Goal: Browse casually: Explore the website without a specific task or goal

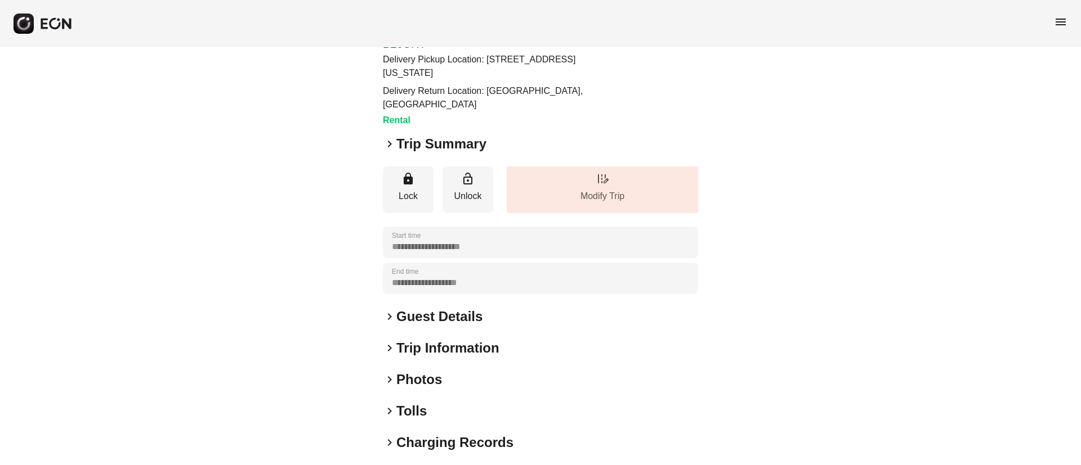
scroll to position [128, 0]
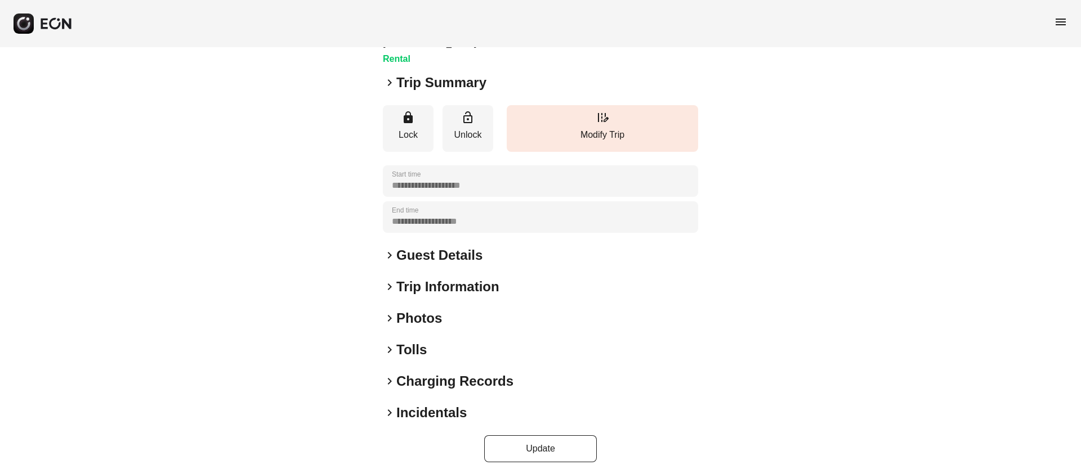
click at [462, 310] on div "keyboard_arrow_right Photos" at bounding box center [540, 319] width 315 height 18
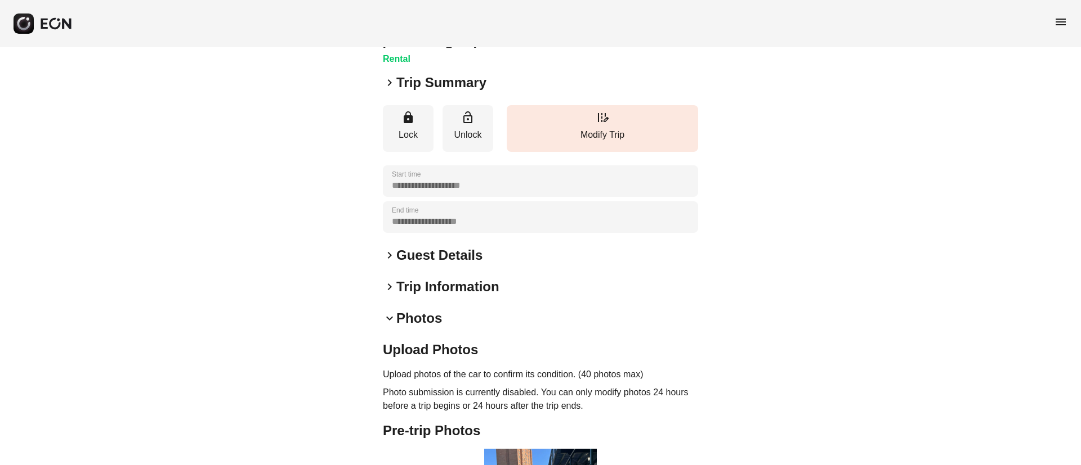
scroll to position [323, 0]
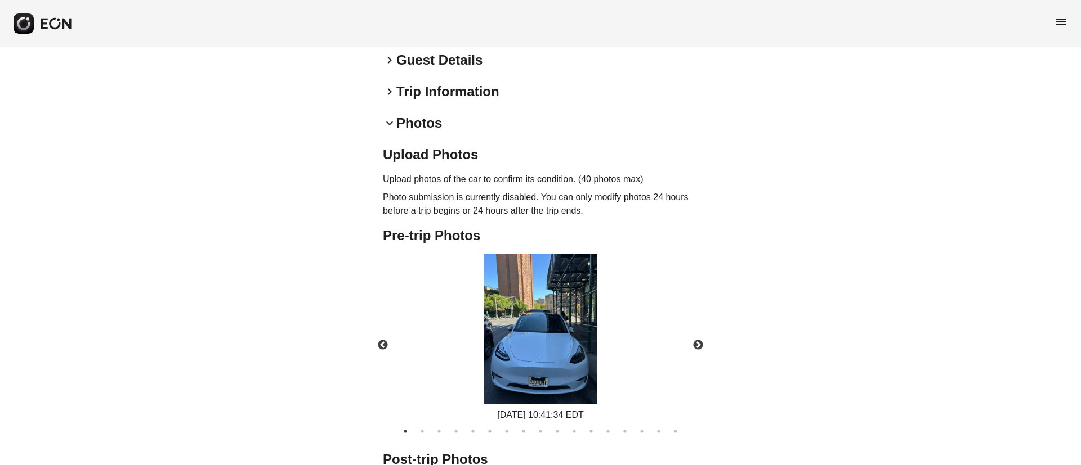
click at [562, 325] on img at bounding box center [540, 329] width 113 height 150
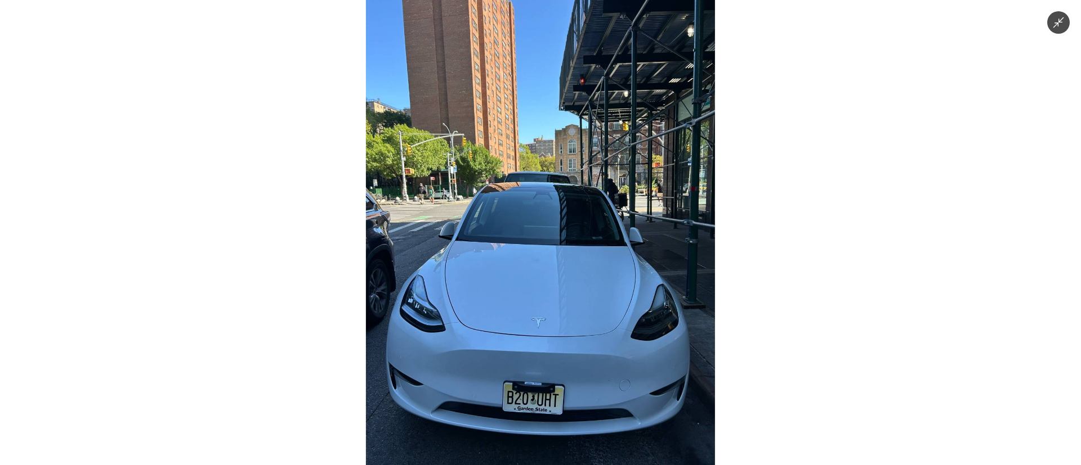
click at [561, 326] on img at bounding box center [540, 232] width 349 height 465
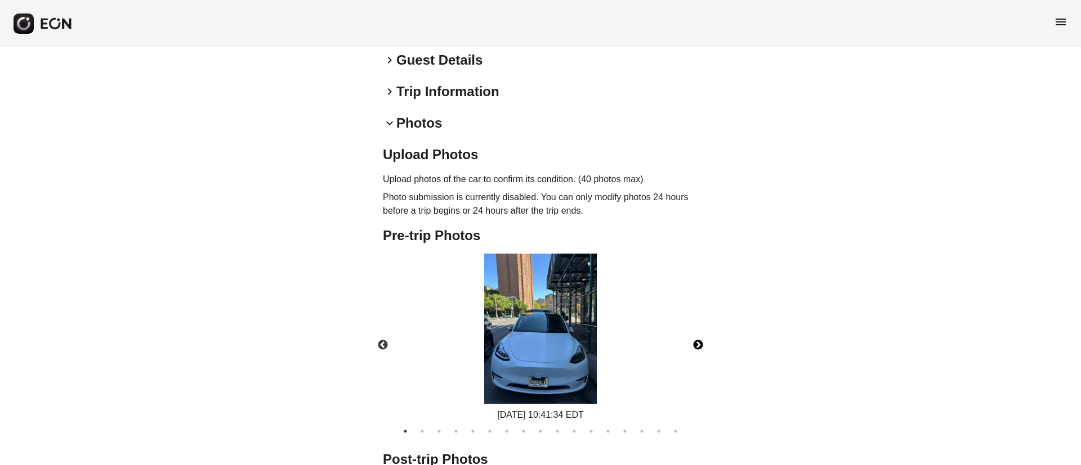
click at [695, 331] on button "Next" at bounding box center [697, 345] width 39 height 39
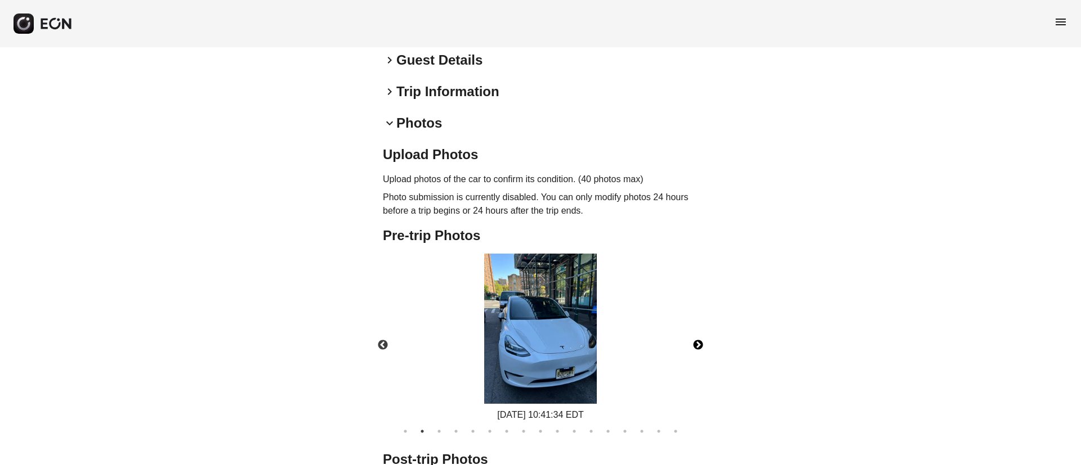
click at [543, 348] on img at bounding box center [540, 329] width 113 height 150
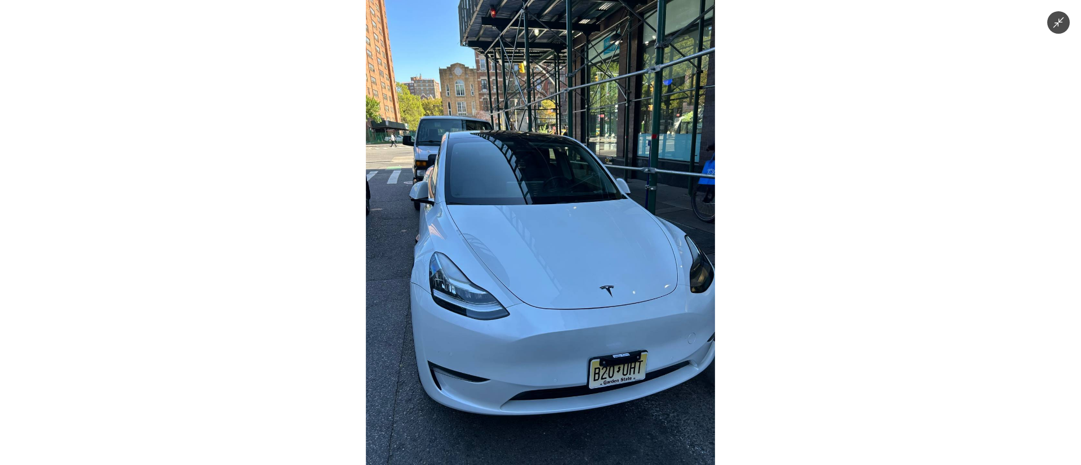
click at [543, 348] on img at bounding box center [540, 232] width 349 height 465
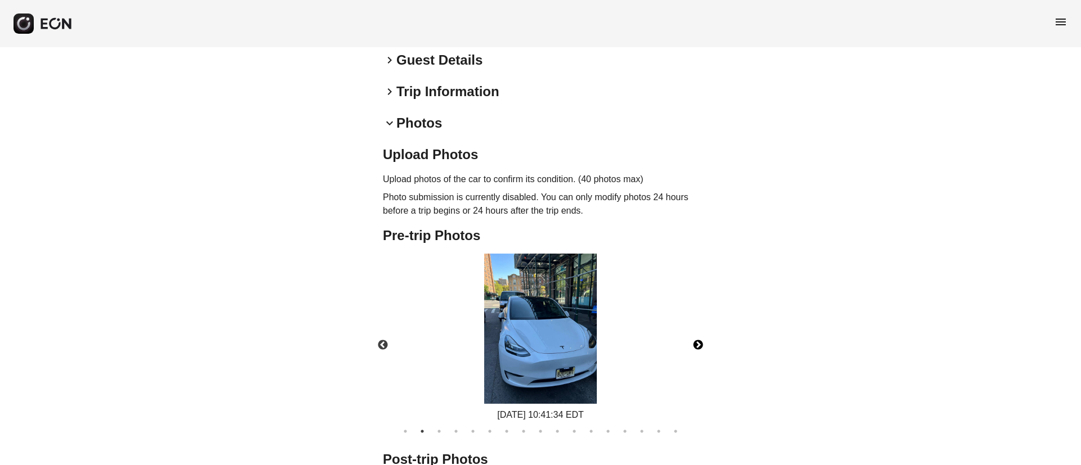
click at [691, 326] on button "Next" at bounding box center [697, 345] width 39 height 39
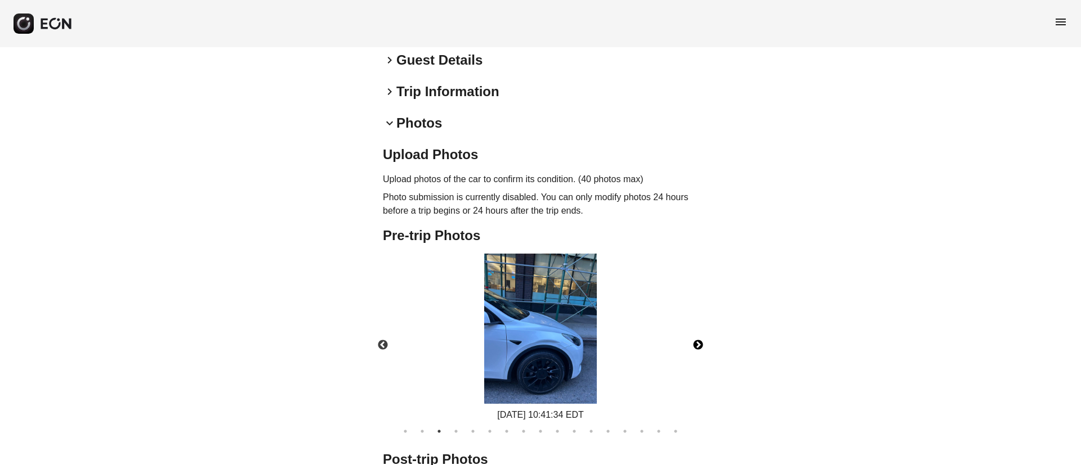
click at [552, 344] on img at bounding box center [540, 329] width 113 height 150
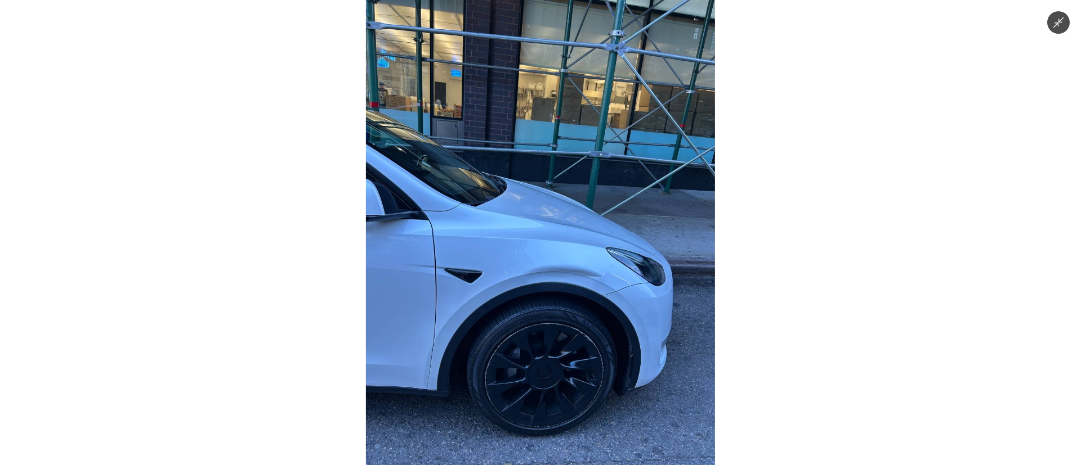
click at [552, 344] on img at bounding box center [540, 232] width 349 height 465
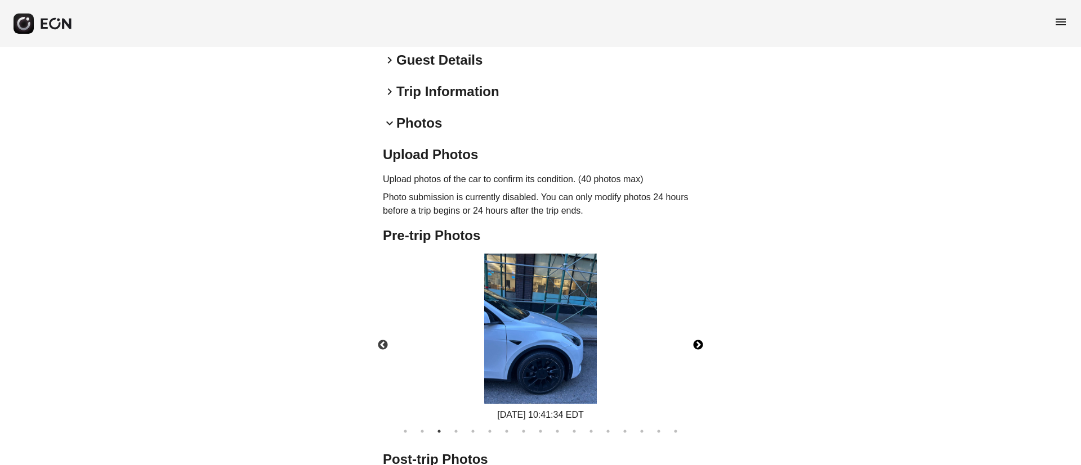
click at [700, 337] on button "Next" at bounding box center [697, 345] width 39 height 39
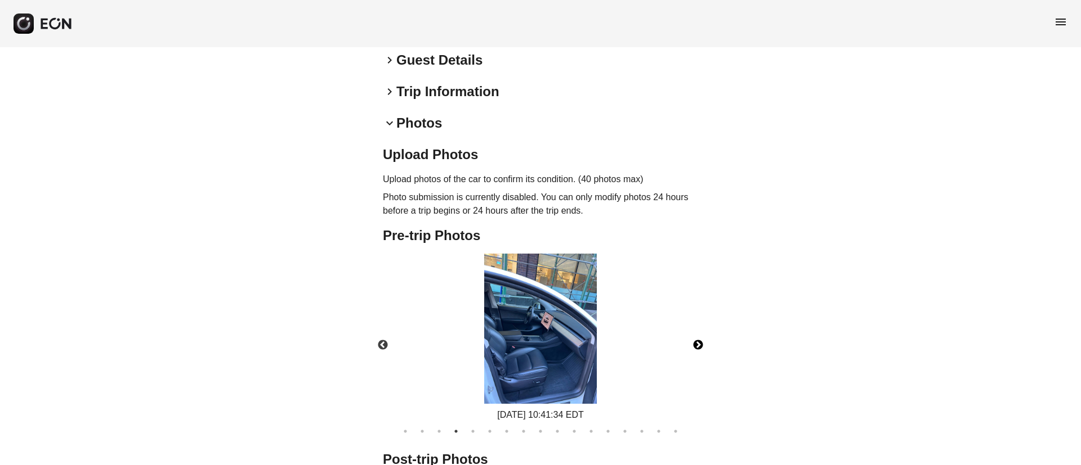
click at [535, 351] on img at bounding box center [540, 329] width 113 height 150
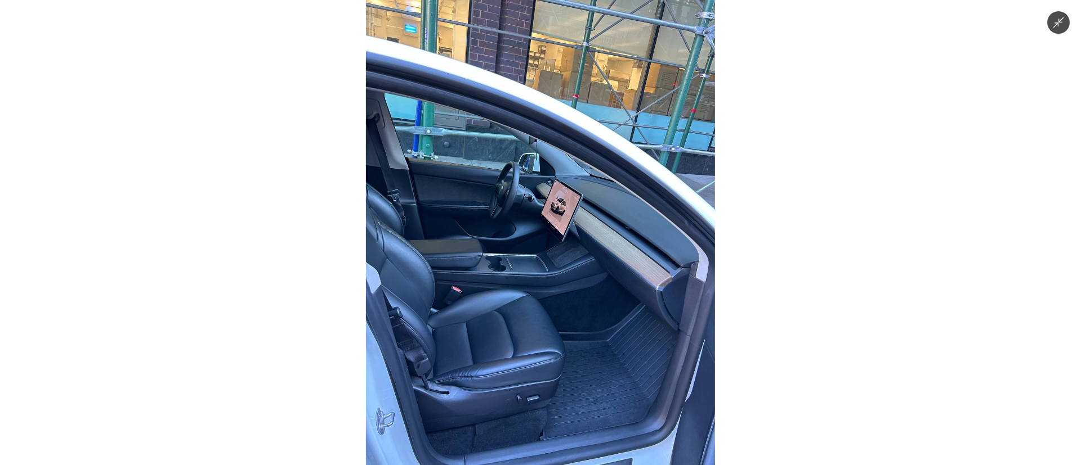
click at [535, 344] on img at bounding box center [540, 232] width 349 height 465
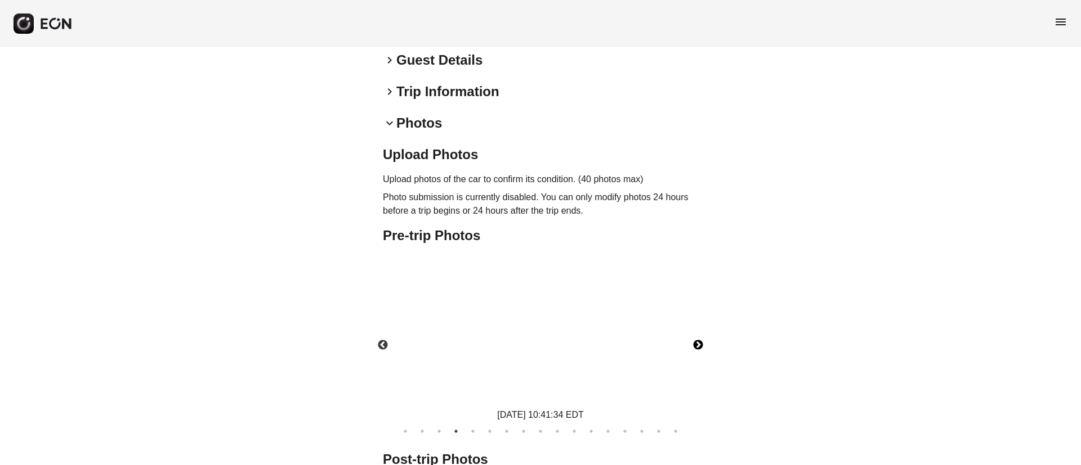
click at [536, 340] on body "**********" at bounding box center [540, 153] width 1081 height 952
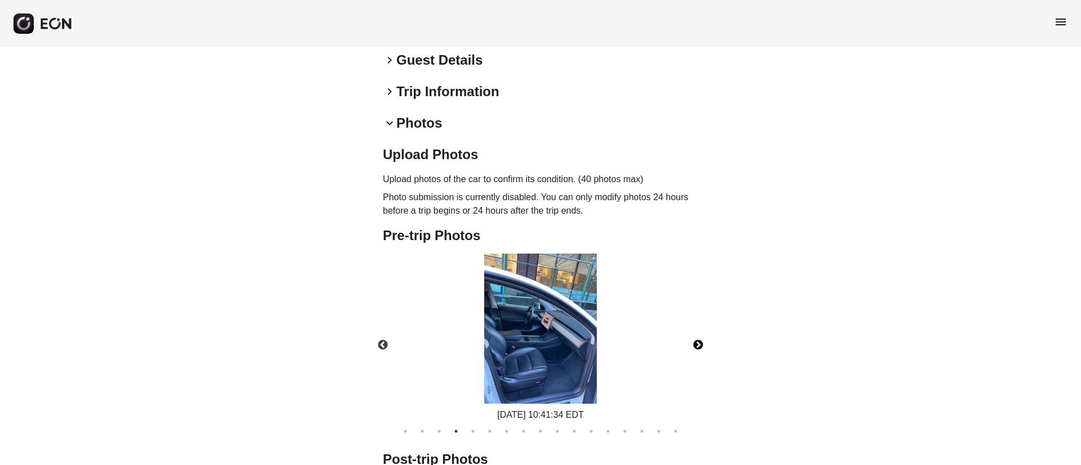
click at [536, 340] on img at bounding box center [540, 329] width 113 height 150
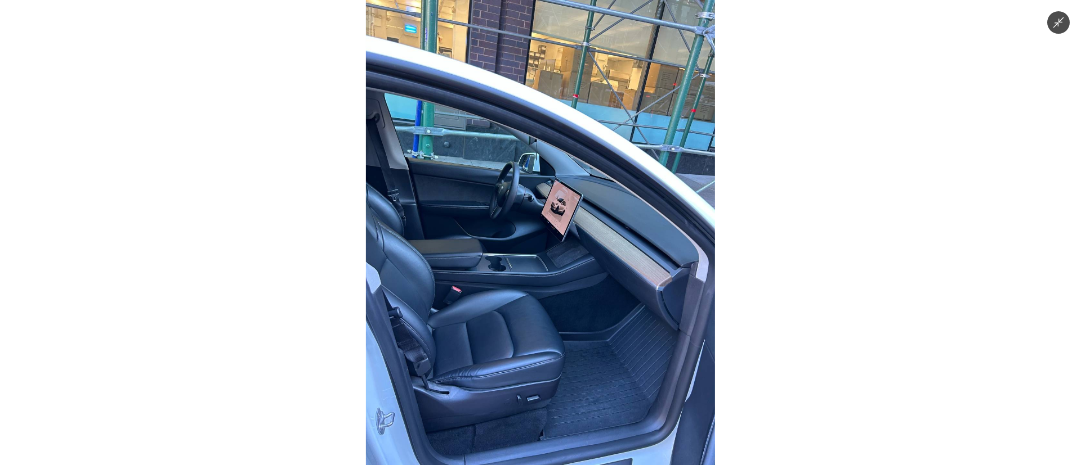
click at [533, 341] on img at bounding box center [540, 232] width 349 height 465
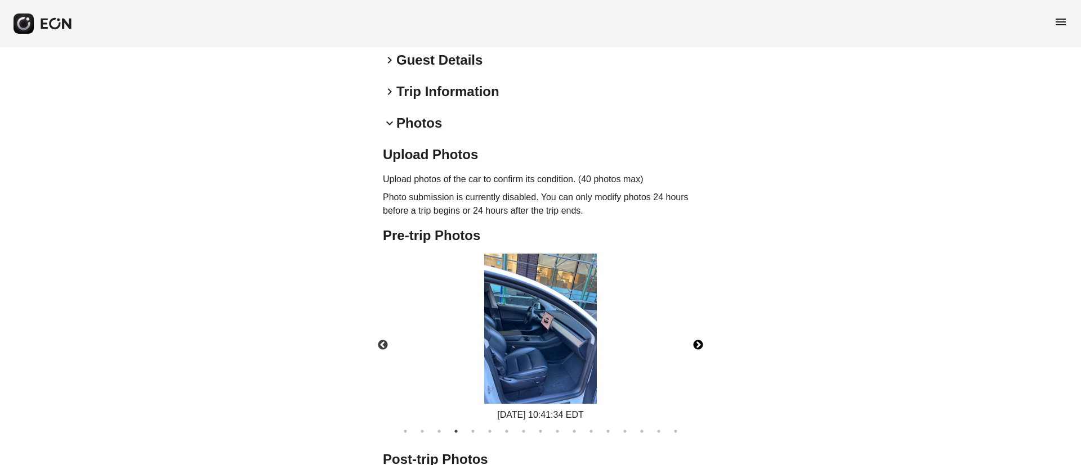
click at [696, 329] on button "Next" at bounding box center [697, 345] width 39 height 39
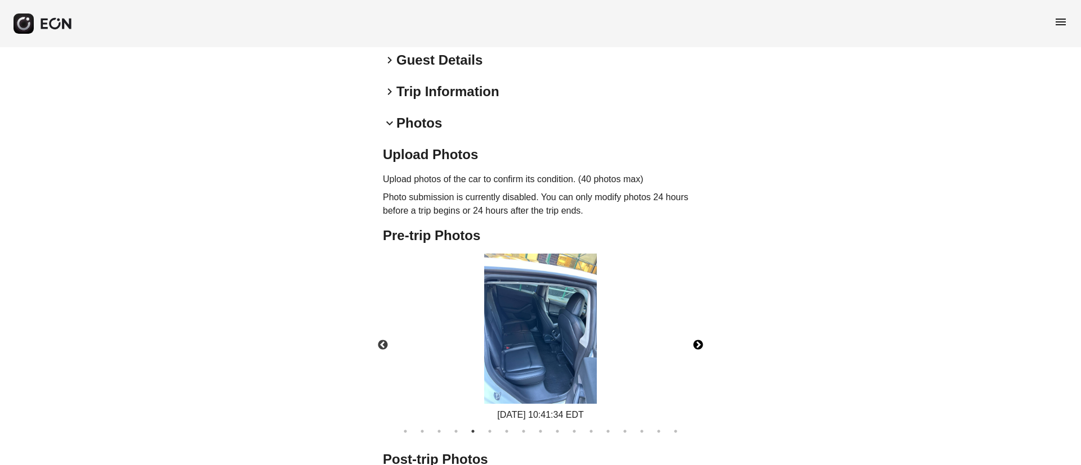
click at [541, 340] on img at bounding box center [540, 329] width 113 height 150
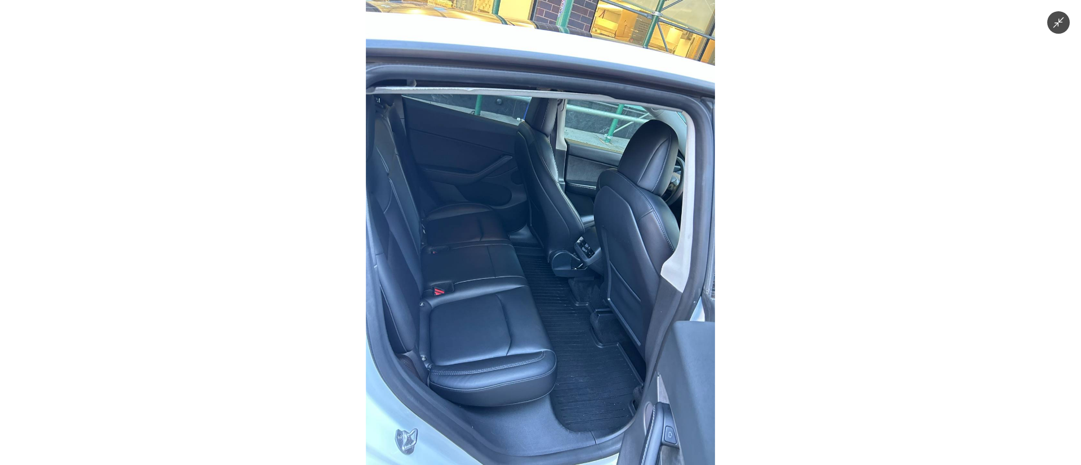
click at [541, 340] on img at bounding box center [540, 232] width 349 height 465
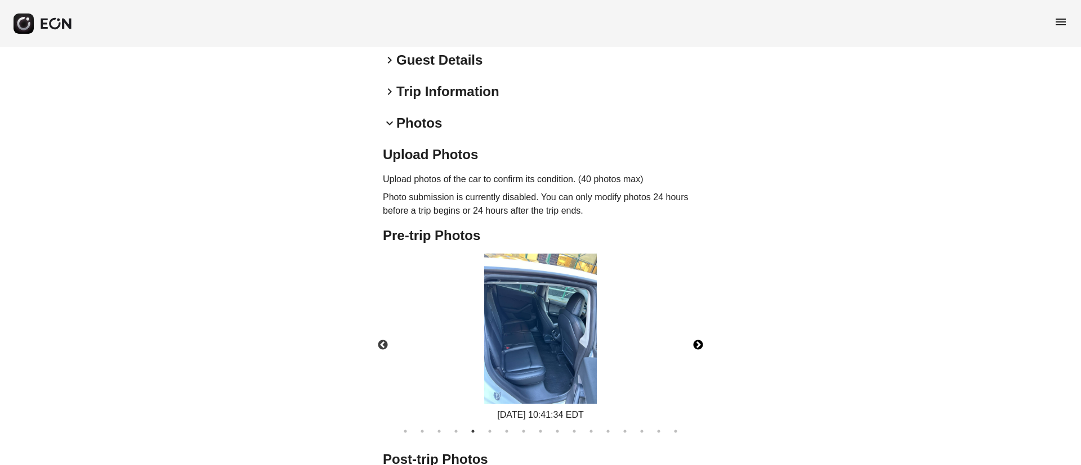
click at [541, 340] on img at bounding box center [540, 329] width 113 height 150
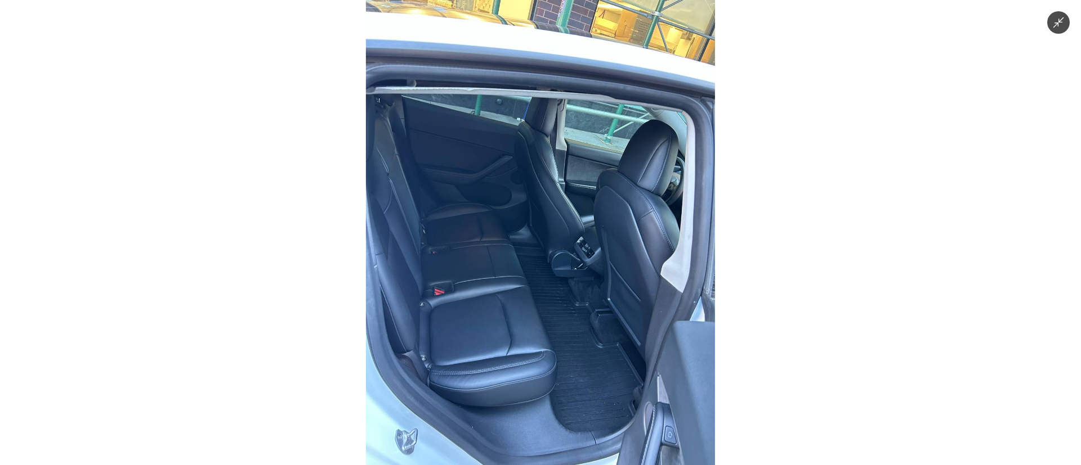
click at [541, 340] on img at bounding box center [540, 232] width 349 height 465
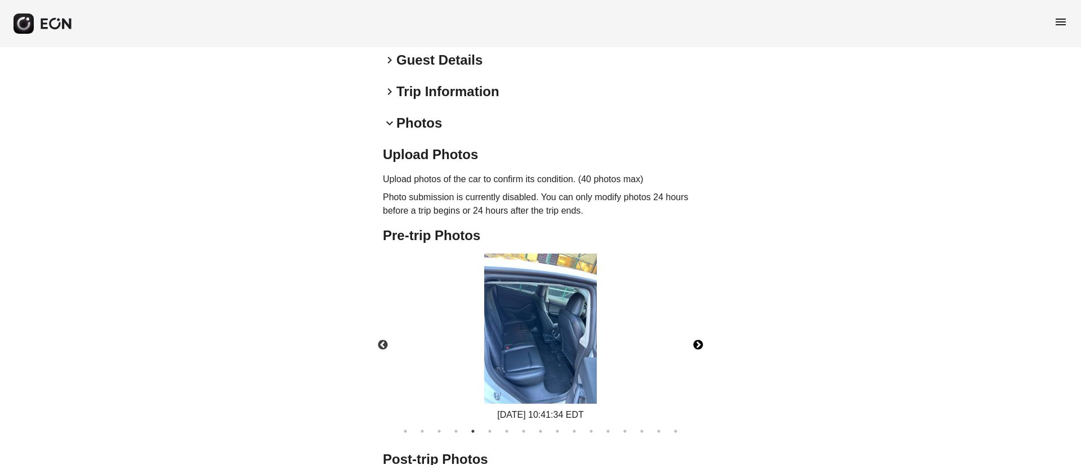
click at [541, 340] on img at bounding box center [540, 329] width 113 height 150
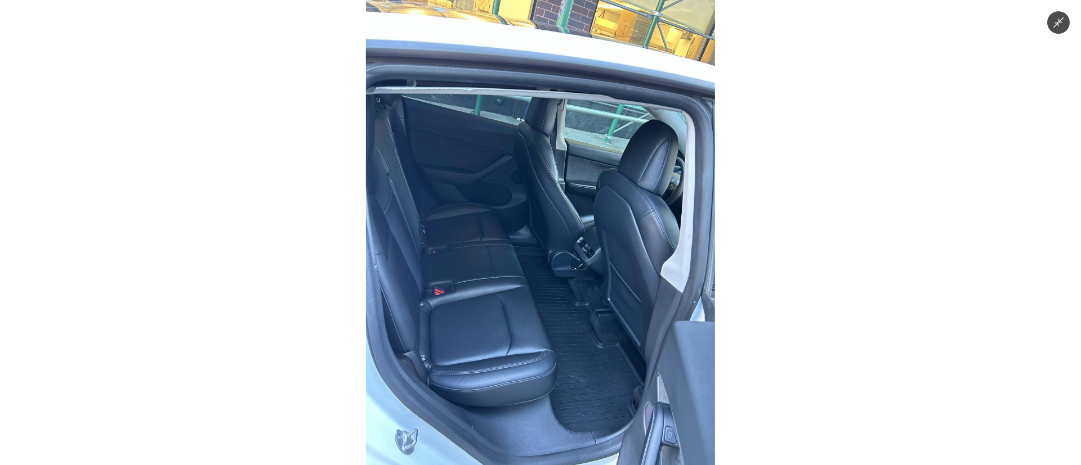
click at [541, 340] on img at bounding box center [540, 232] width 349 height 465
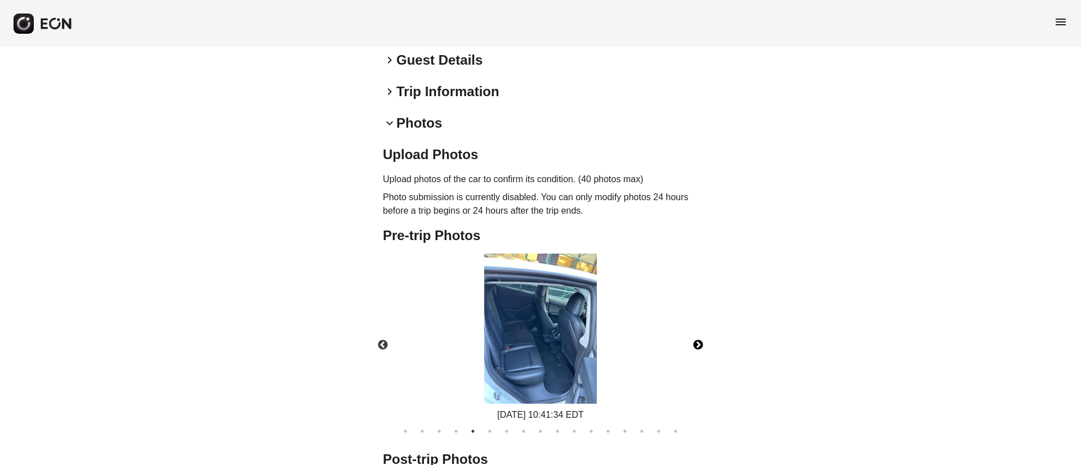
click at [705, 333] on button "Next" at bounding box center [697, 345] width 39 height 39
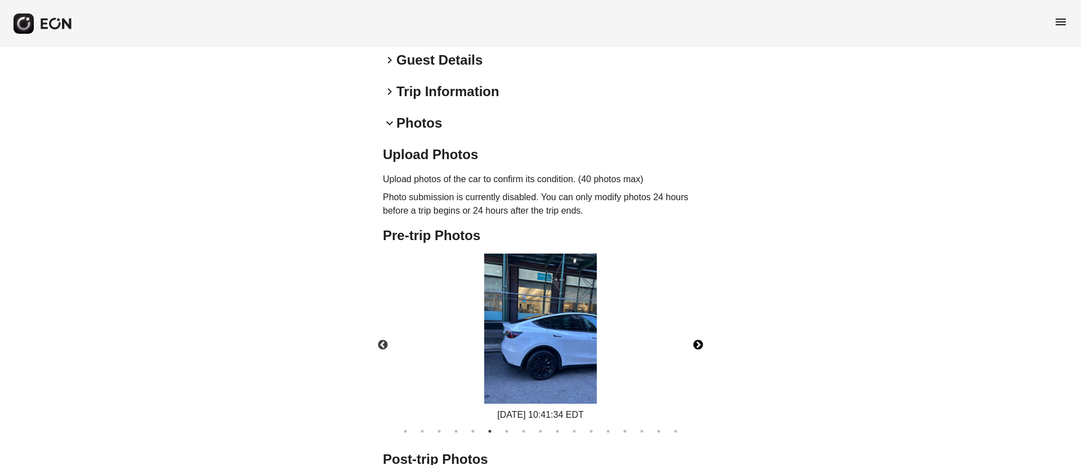
click at [536, 337] on img at bounding box center [540, 329] width 113 height 150
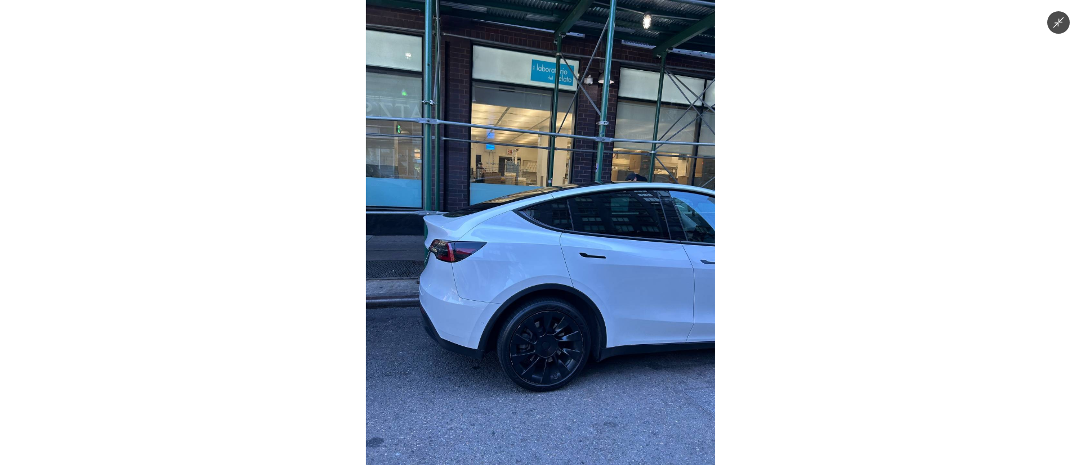
click at [536, 337] on img at bounding box center [540, 232] width 349 height 465
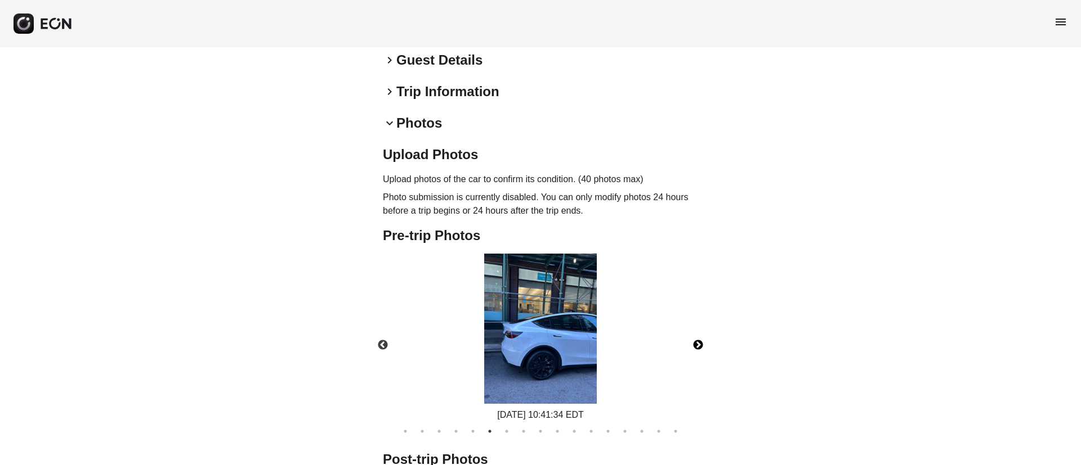
click at [698, 326] on button "Next" at bounding box center [697, 345] width 39 height 39
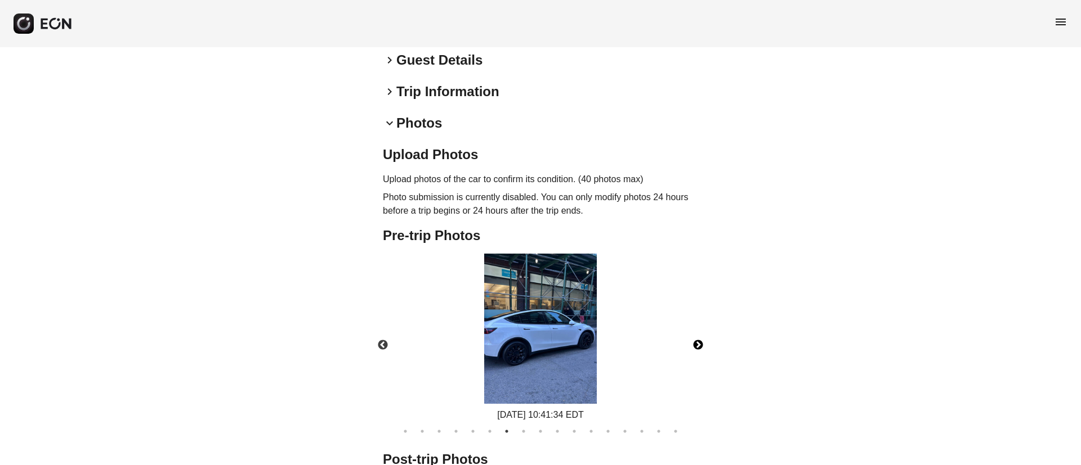
click at [591, 344] on img at bounding box center [540, 329] width 113 height 150
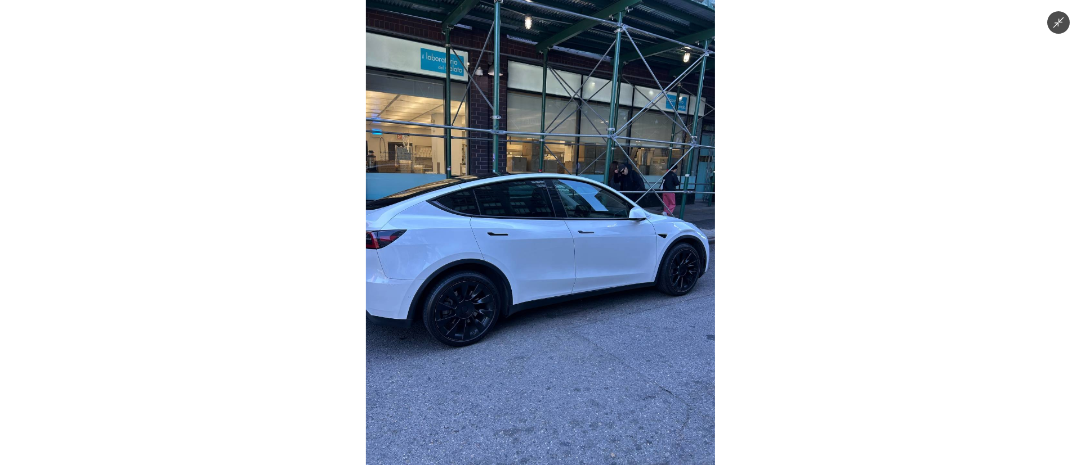
click at [588, 344] on img at bounding box center [540, 232] width 349 height 465
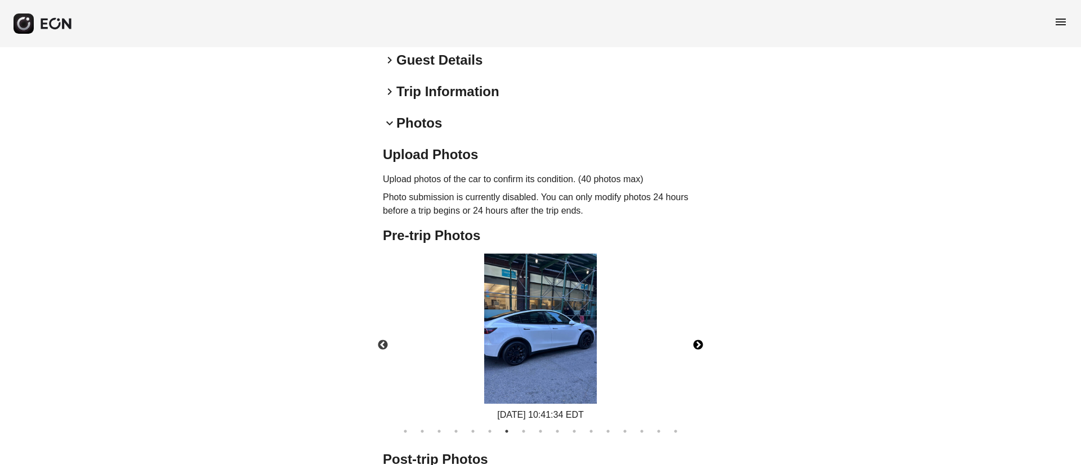
click at [706, 326] on button "Next" at bounding box center [697, 345] width 39 height 39
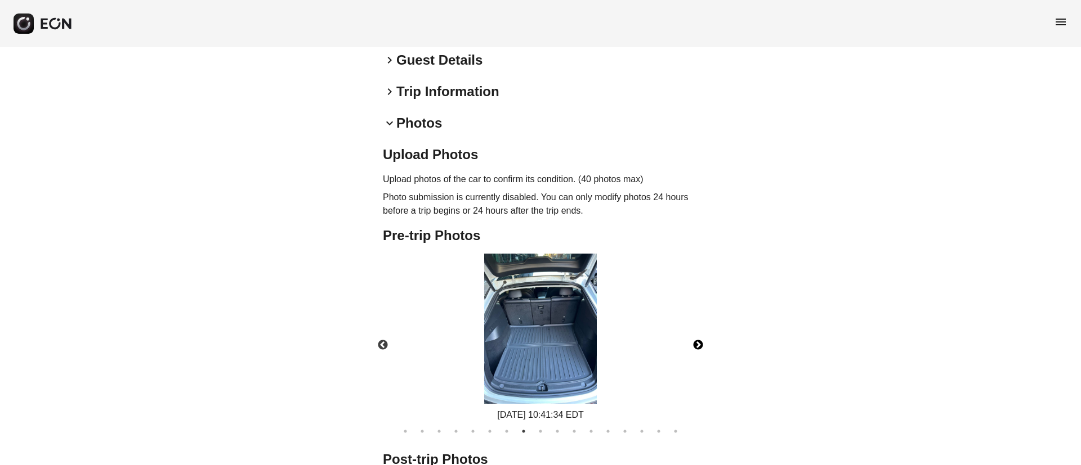
click at [561, 352] on img at bounding box center [540, 329] width 113 height 150
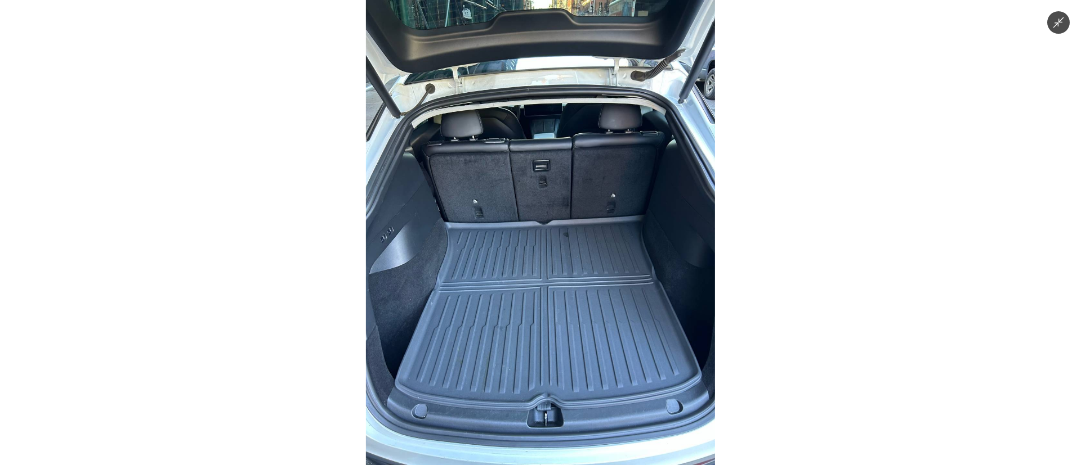
click at [561, 352] on img at bounding box center [540, 232] width 349 height 465
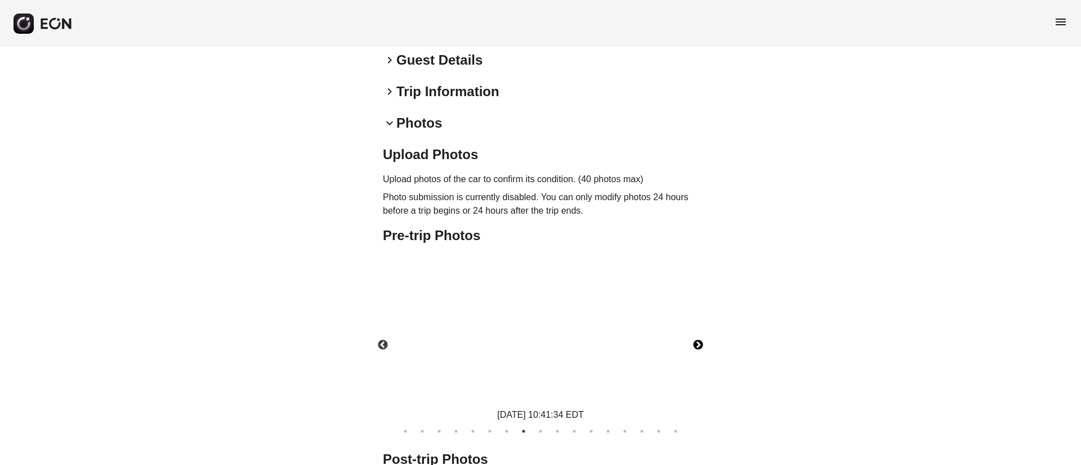
click at [561, 352] on img at bounding box center [540, 329] width 113 height 150
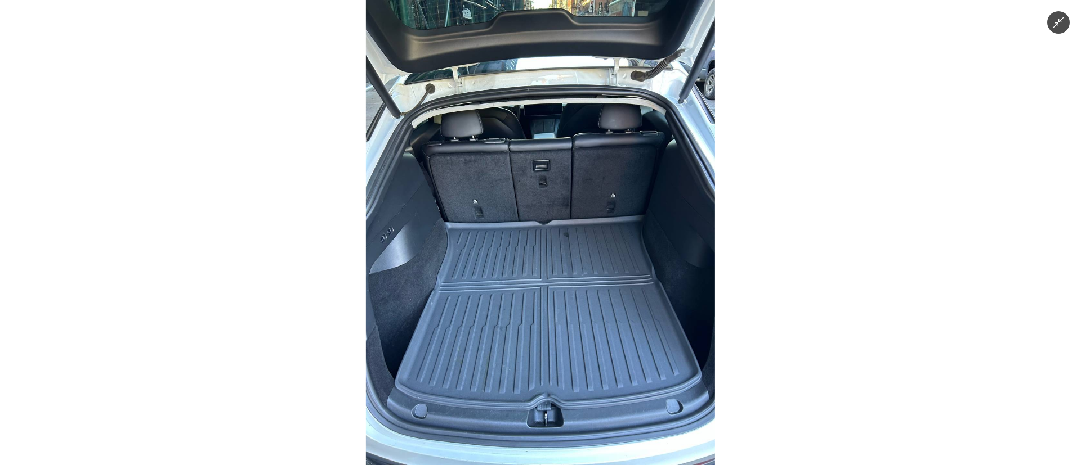
click at [561, 352] on img at bounding box center [540, 232] width 349 height 465
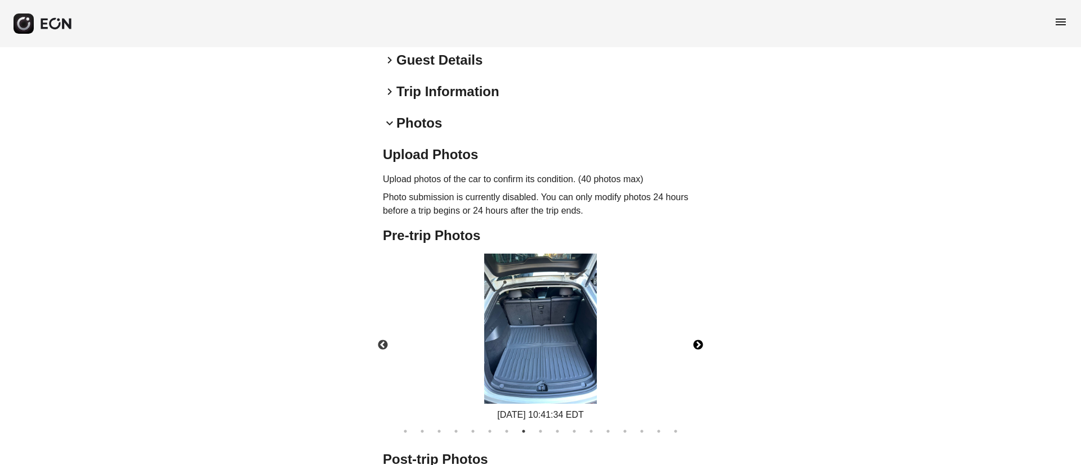
click at [561, 352] on img at bounding box center [540, 329] width 113 height 150
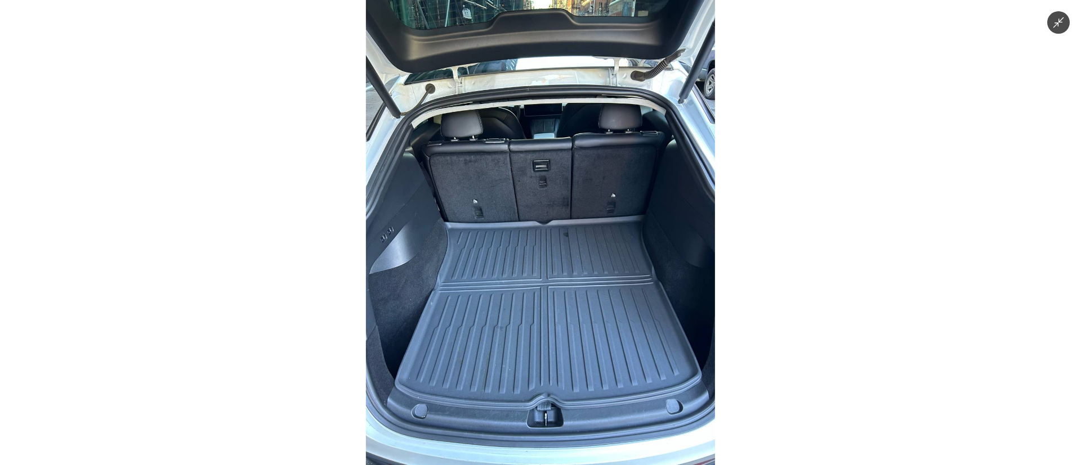
click at [561, 352] on img at bounding box center [540, 232] width 349 height 465
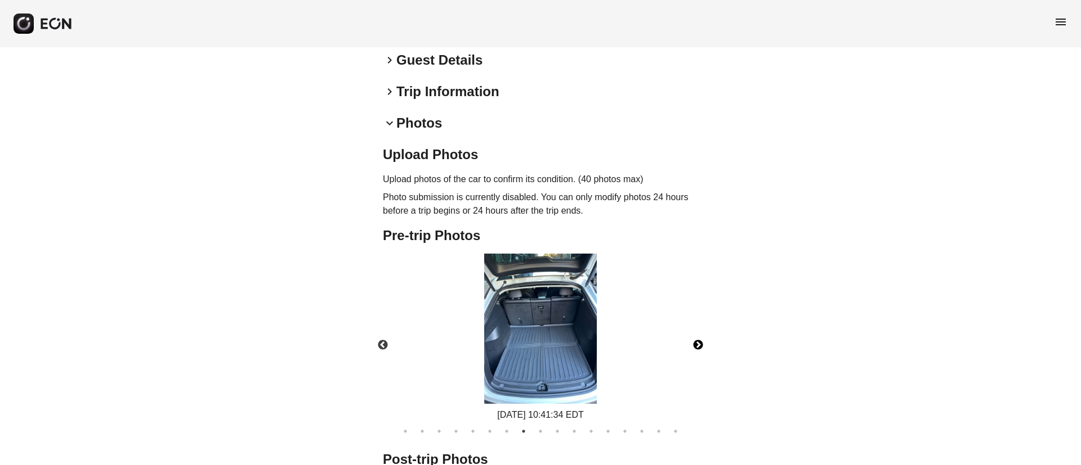
click at [700, 337] on button "Next" at bounding box center [697, 345] width 39 height 39
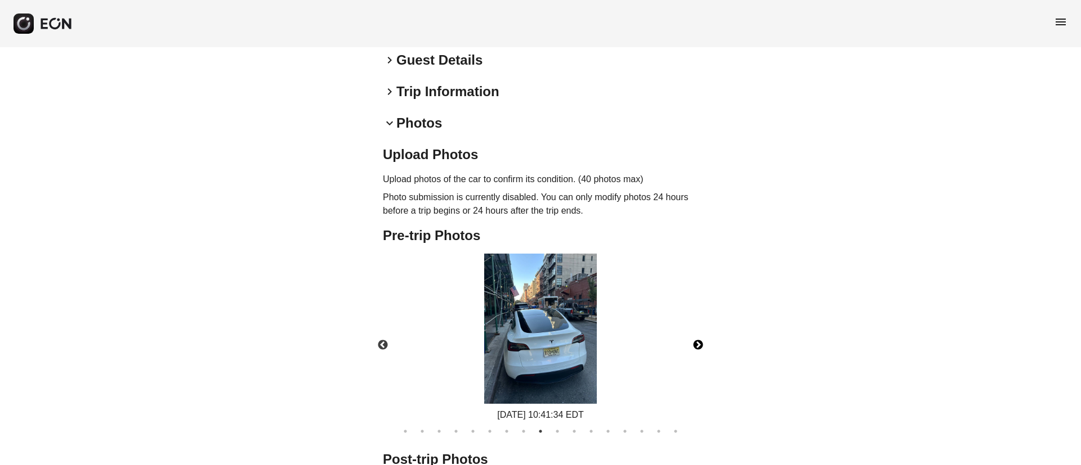
click at [560, 360] on img at bounding box center [540, 329] width 113 height 150
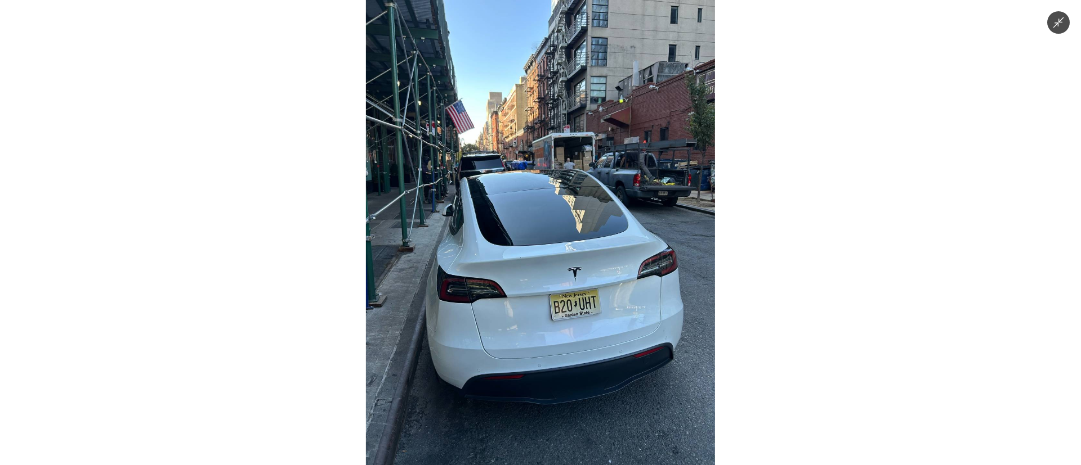
click at [598, 265] on img at bounding box center [540, 232] width 349 height 465
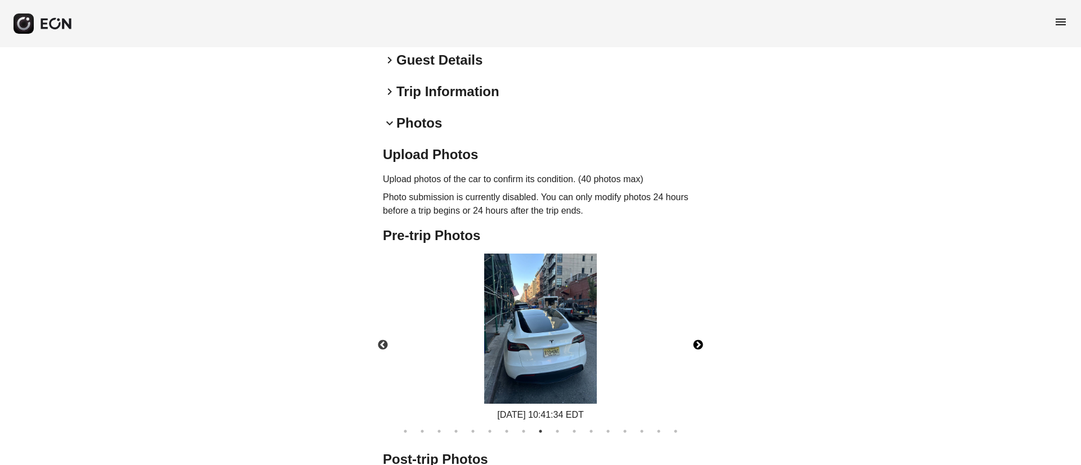
click at [700, 340] on button "Next" at bounding box center [697, 345] width 39 height 39
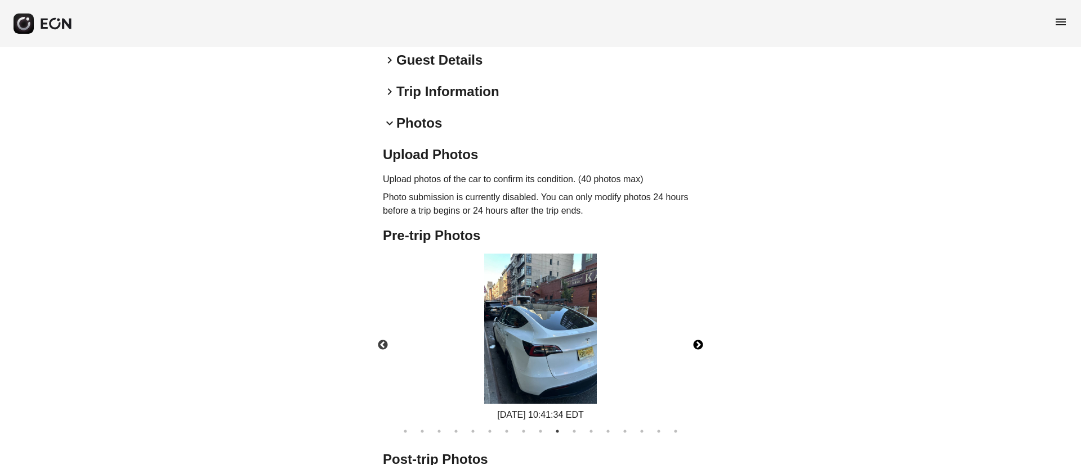
click at [559, 313] on img at bounding box center [540, 329] width 113 height 150
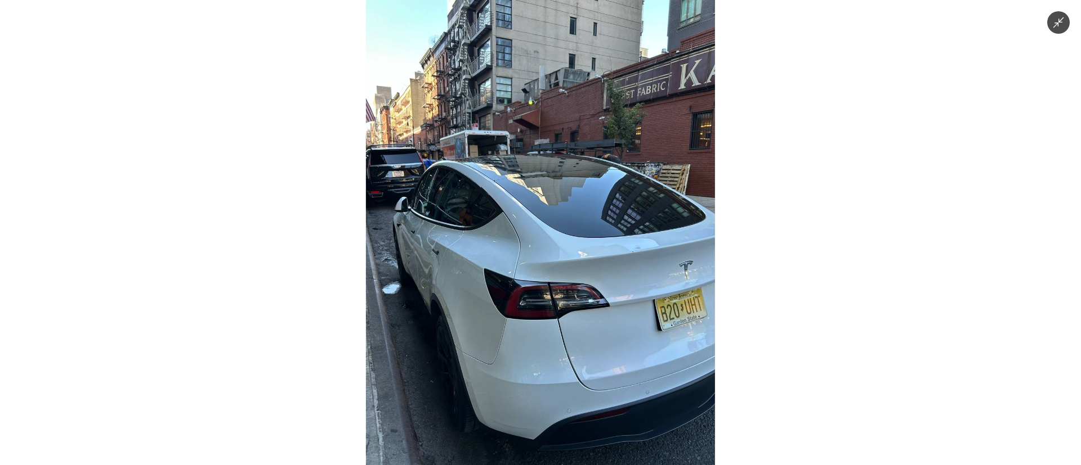
click at [559, 313] on img at bounding box center [540, 232] width 349 height 465
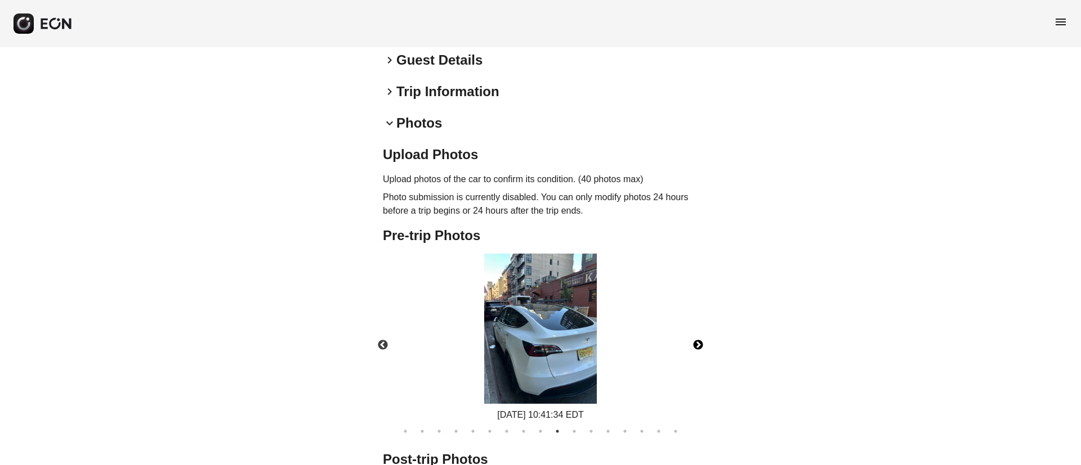
click at [698, 326] on button "Next" at bounding box center [697, 345] width 39 height 39
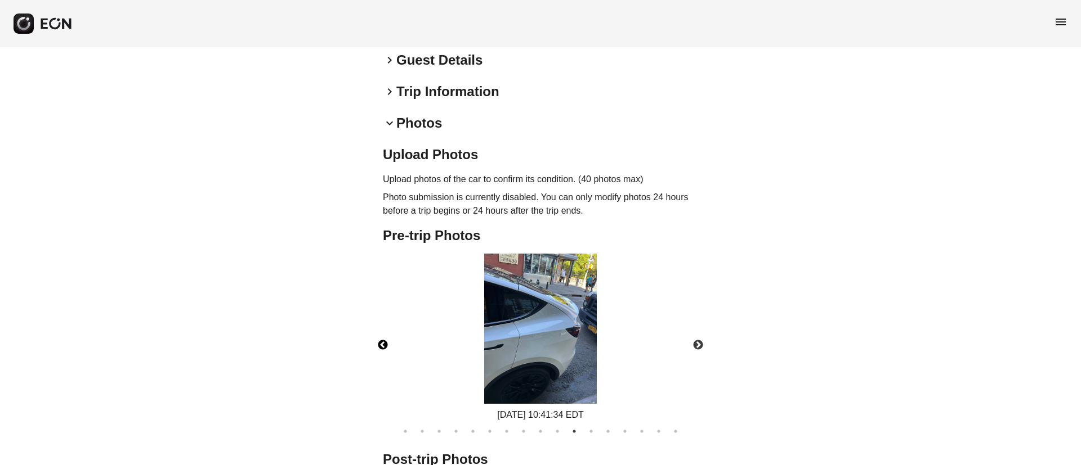
click at [383, 333] on button "Previous" at bounding box center [382, 345] width 39 height 39
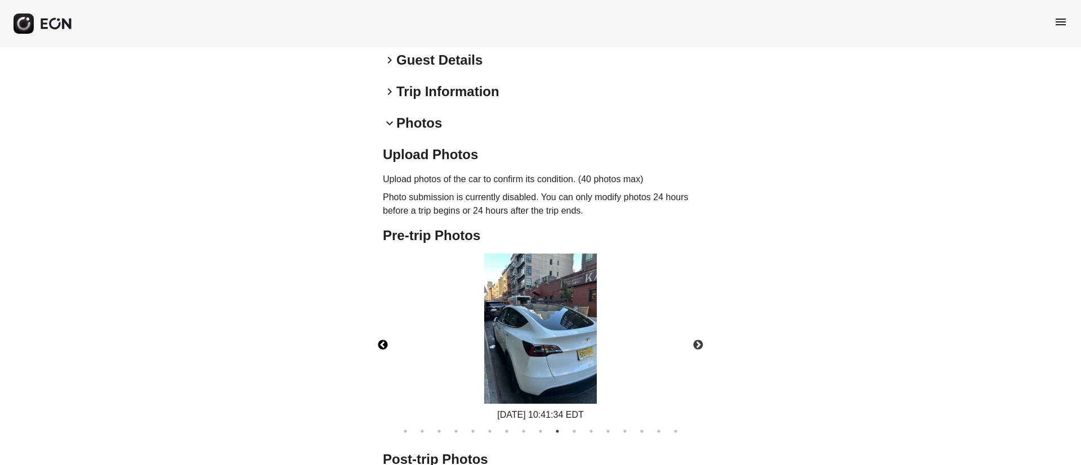
click at [500, 344] on img at bounding box center [540, 329] width 113 height 150
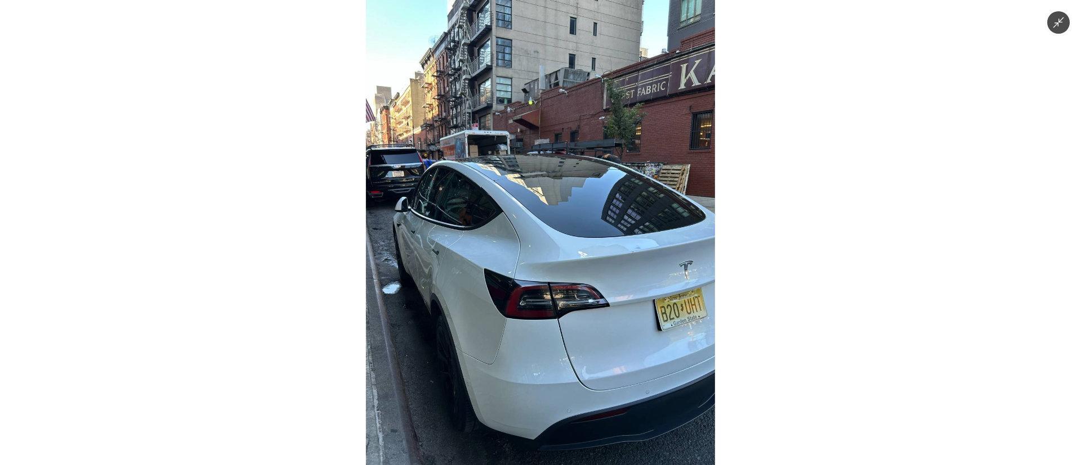
click at [501, 343] on img at bounding box center [540, 232] width 349 height 465
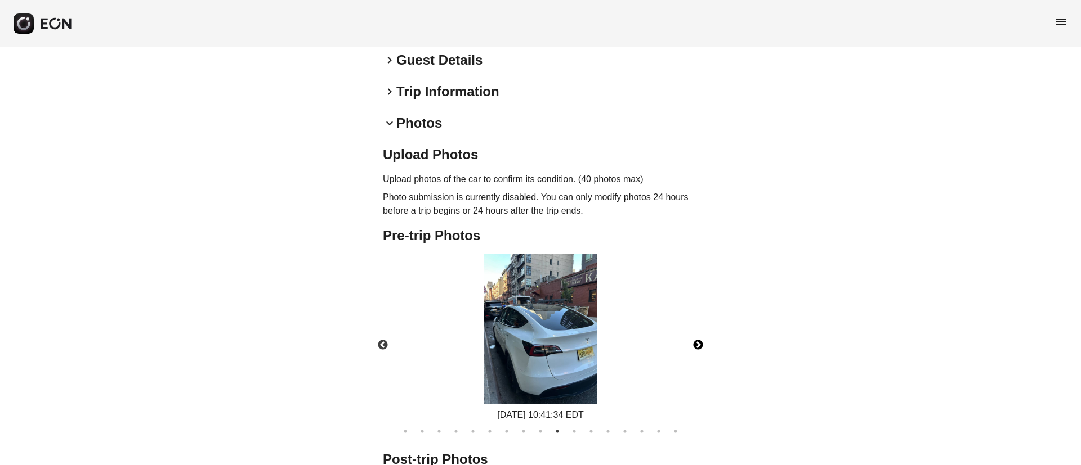
click at [693, 330] on button "Next" at bounding box center [697, 345] width 39 height 39
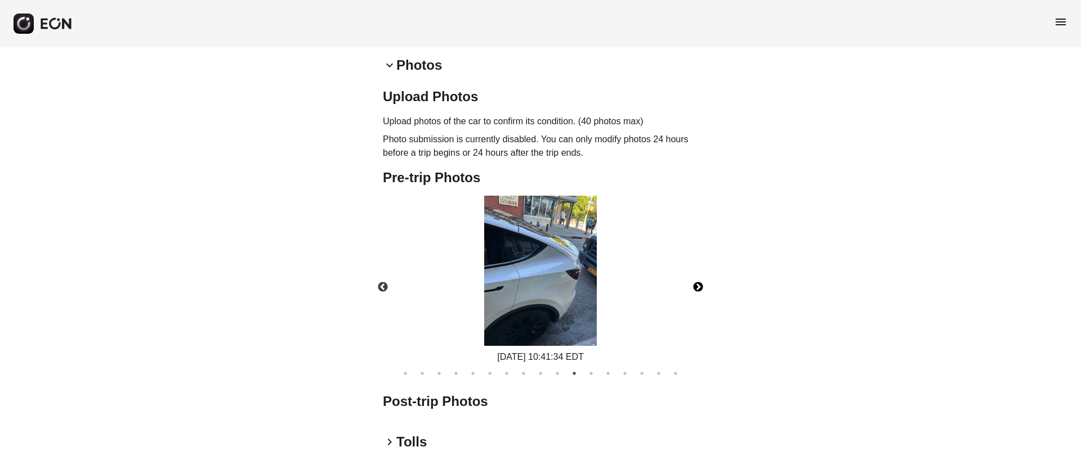
scroll to position [407, 0]
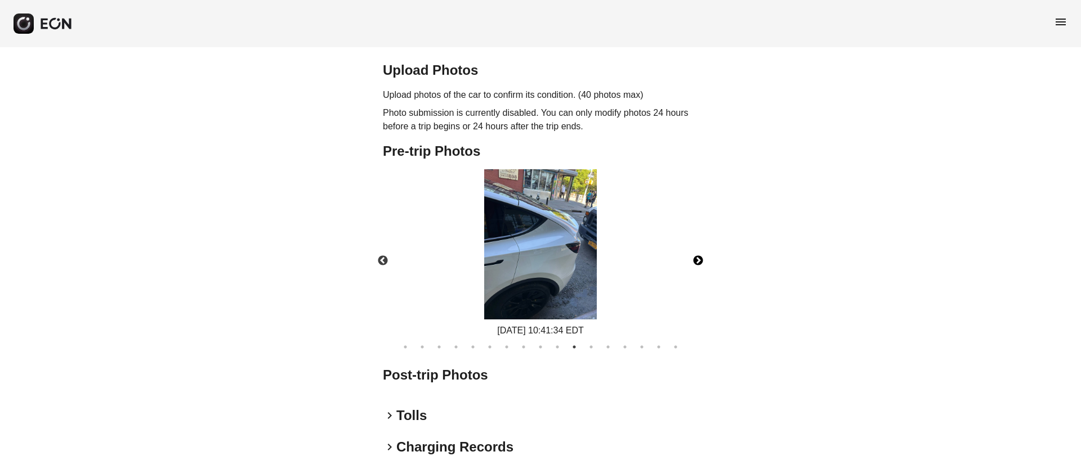
click at [701, 251] on button "Next" at bounding box center [697, 260] width 39 height 39
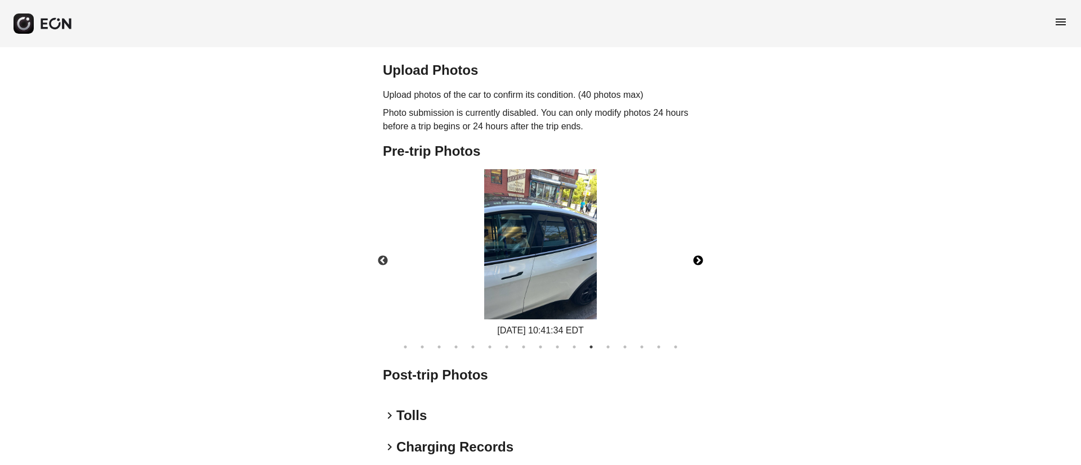
click at [555, 246] on img at bounding box center [540, 244] width 113 height 150
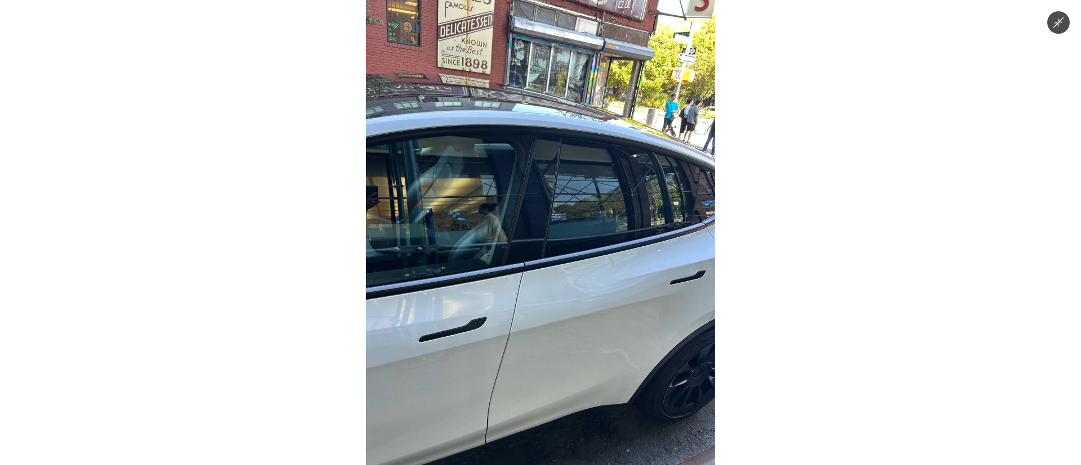
click at [555, 246] on img at bounding box center [540, 232] width 349 height 465
